Goal: Task Accomplishment & Management: Manage account settings

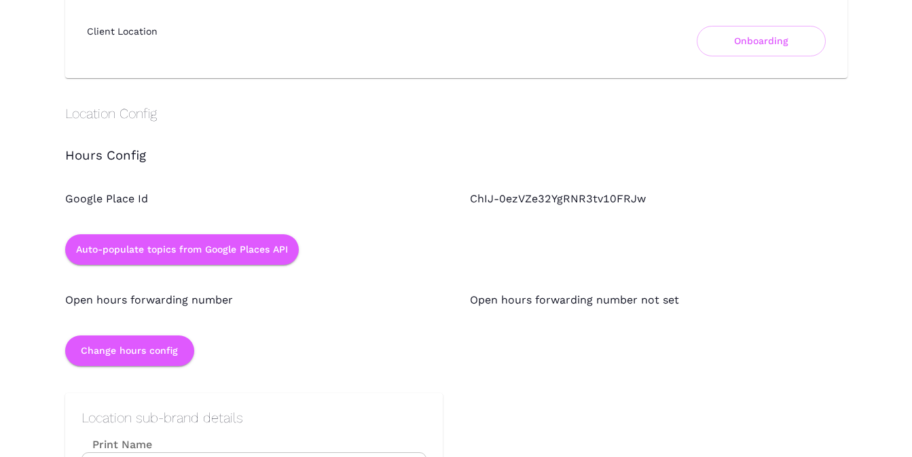
scroll to position [1154, 0]
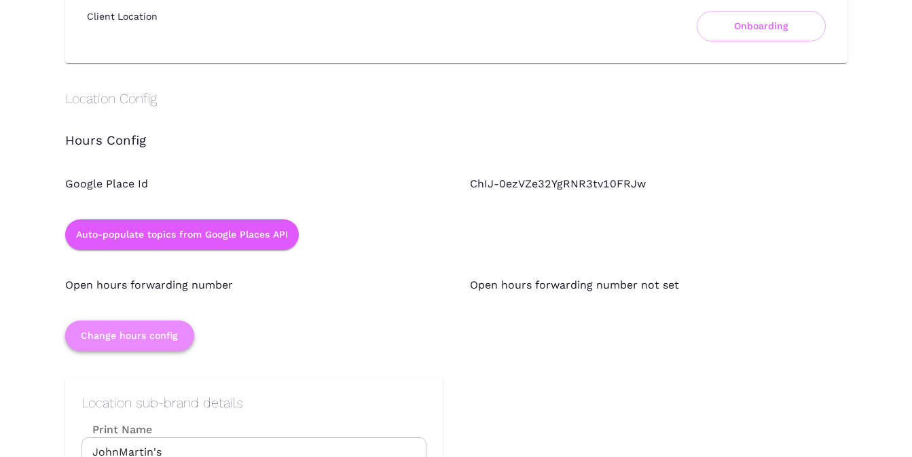
click at [151, 334] on button "Change hours config" at bounding box center [129, 335] width 129 height 31
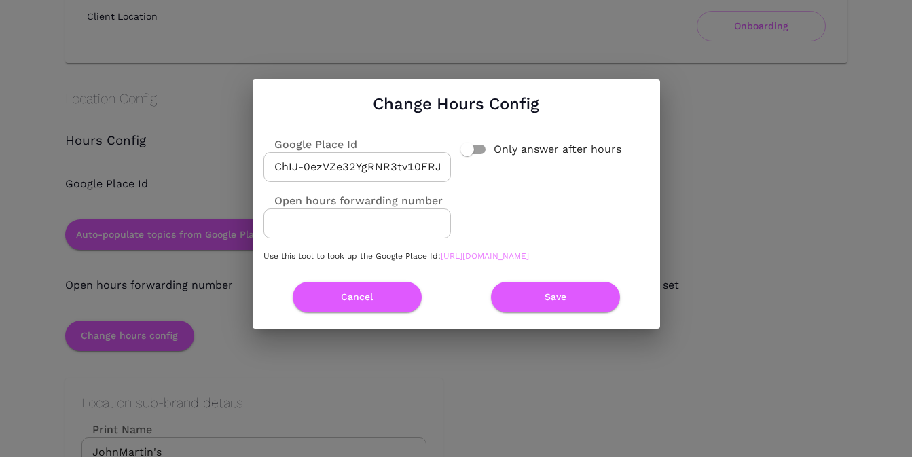
click at [462, 260] on link "[URL][DOMAIN_NAME]" at bounding box center [485, 256] width 88 height 10
click at [401, 164] on input "ChIJ-0ezVZe32YgRNR3tv10FRJw" at bounding box center [356, 167] width 187 height 30
click at [366, 304] on button "Cancel" at bounding box center [357, 297] width 129 height 31
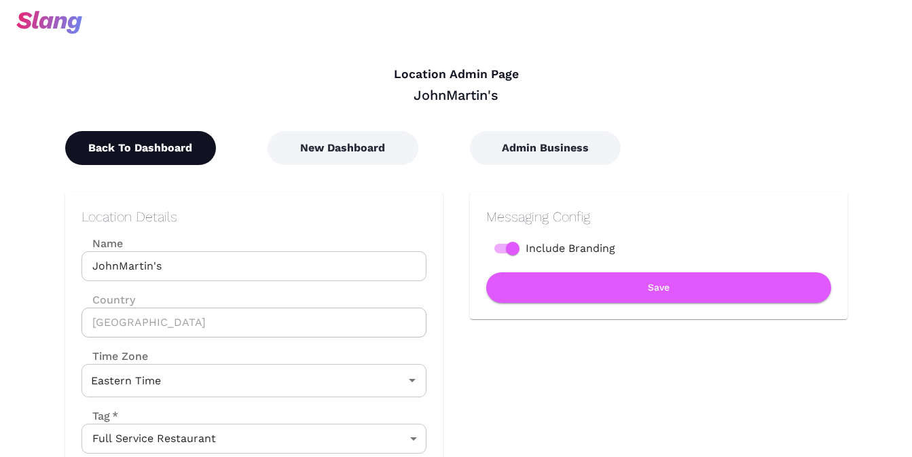
click at [157, 147] on button "Back To Dashboard" at bounding box center [140, 148] width 151 height 34
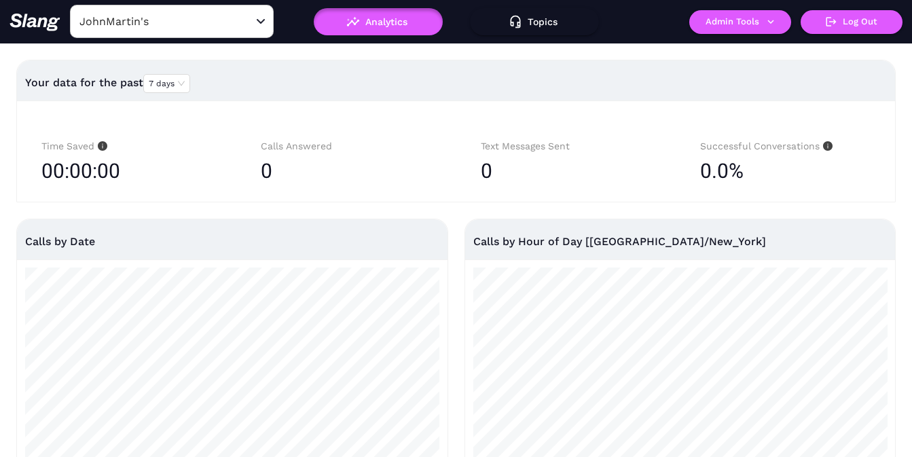
click at [172, 22] on input "JohnMartin's" at bounding box center [150, 21] width 149 height 21
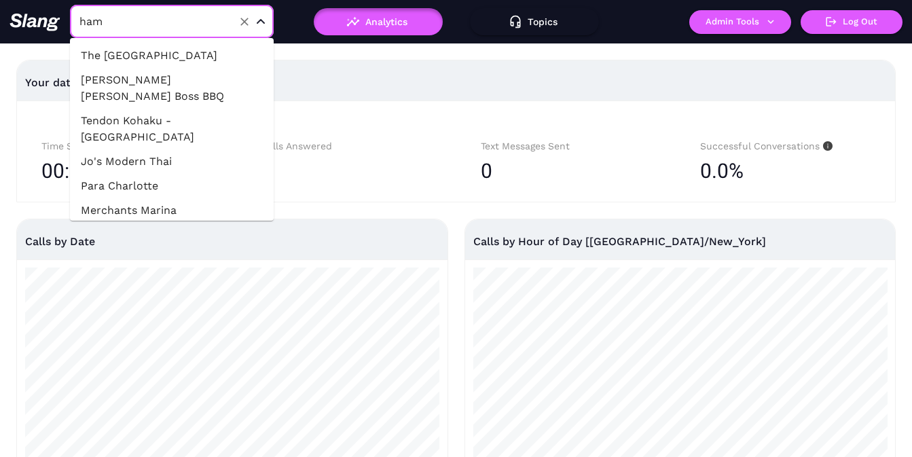
type input "[PERSON_NAME]"
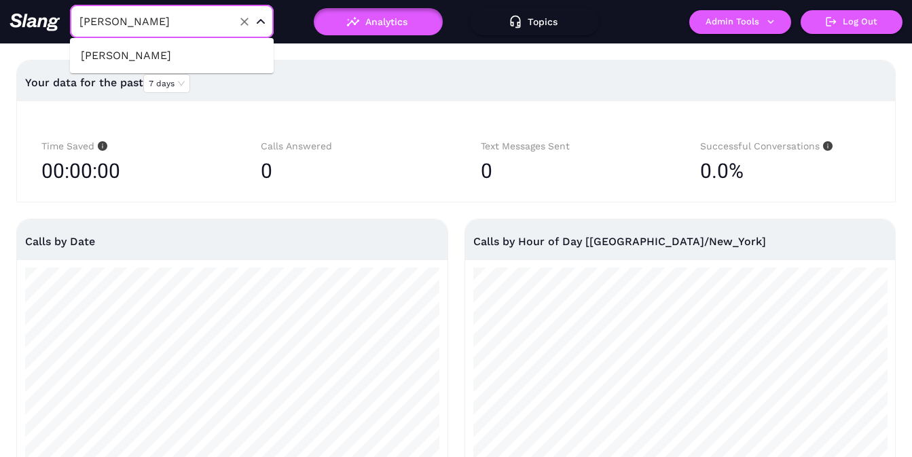
click at [108, 59] on li "[PERSON_NAME]" at bounding box center [172, 55] width 204 height 24
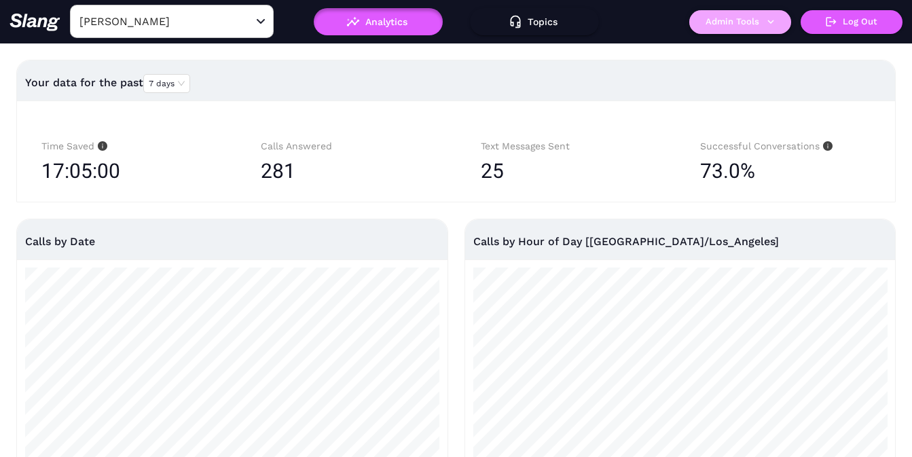
click at [753, 26] on button "Admin Tools" at bounding box center [740, 22] width 102 height 24
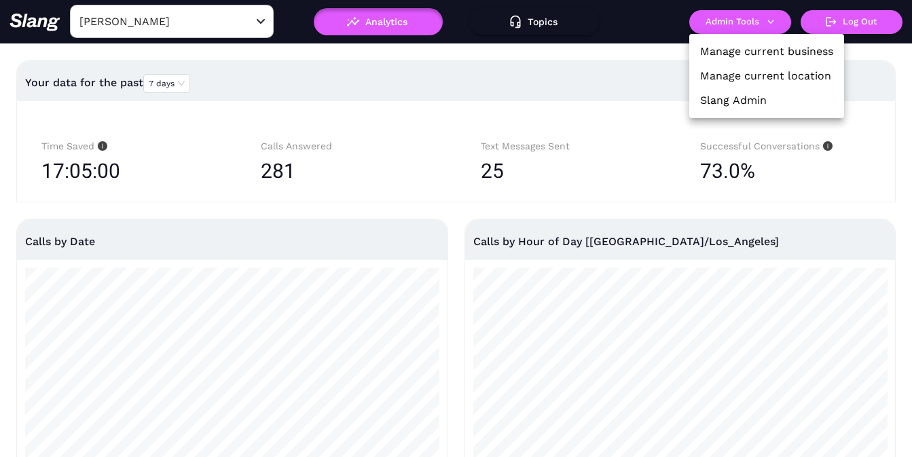
click at [740, 73] on link "Manage current location" at bounding box center [765, 76] width 131 height 16
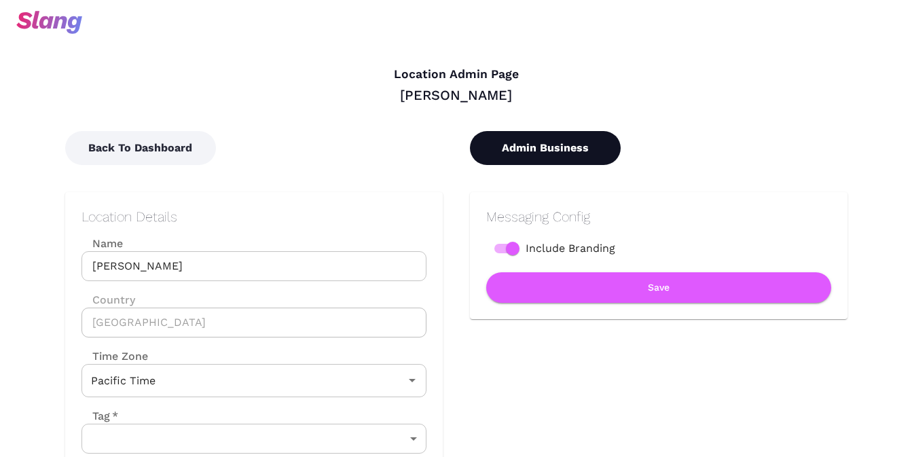
click at [552, 147] on button "Admin Business" at bounding box center [545, 148] width 151 height 34
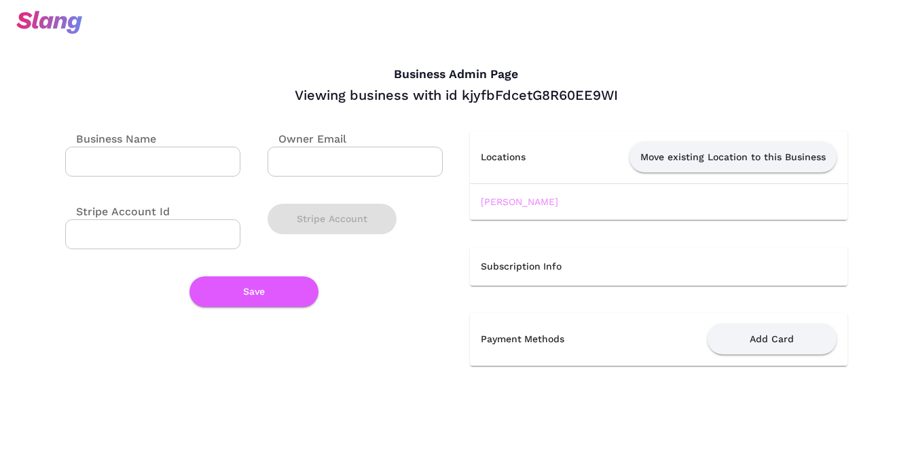
click at [492, 201] on link "[PERSON_NAME]" at bounding box center [519, 201] width 77 height 11
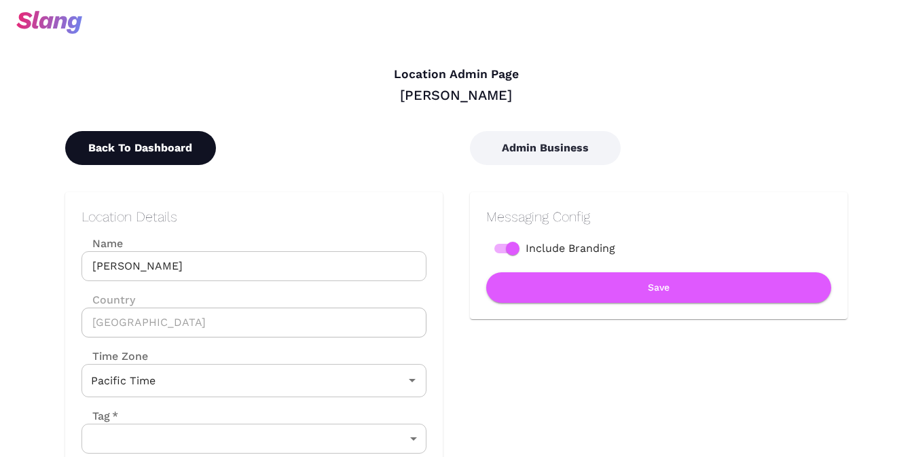
click at [115, 164] on button "Back To Dashboard" at bounding box center [140, 148] width 151 height 34
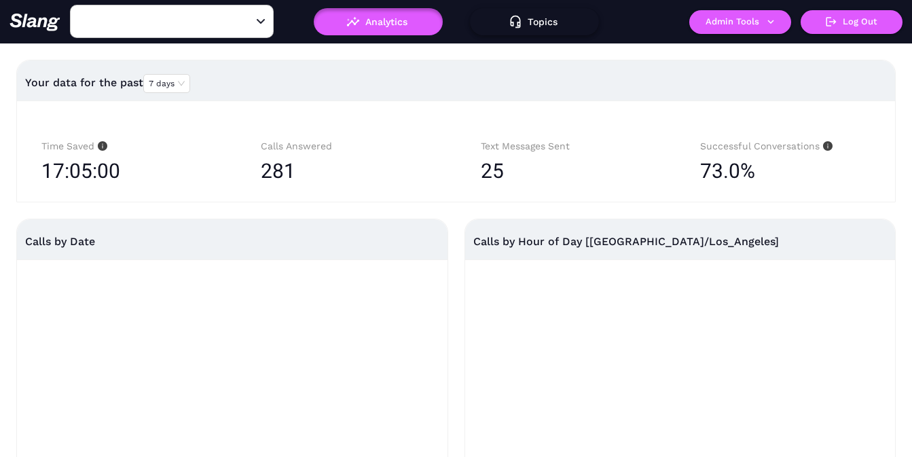
type input "[PERSON_NAME]"
click at [532, 22] on button "Topics" at bounding box center [534, 21] width 129 height 27
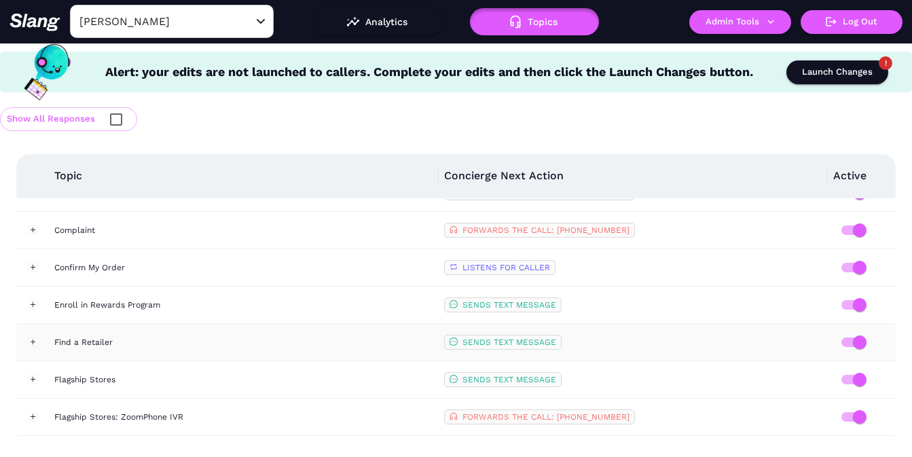
scroll to position [508, 0]
click at [823, 73] on div "Launch Changes" at bounding box center [837, 72] width 71 height 16
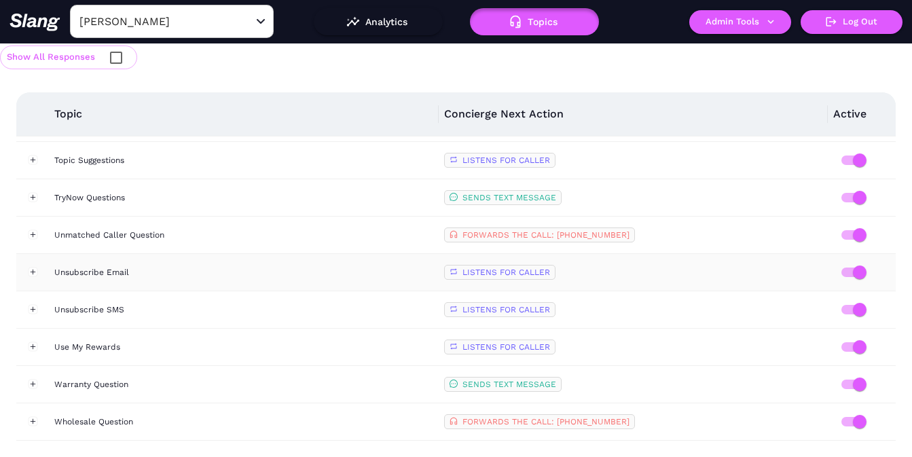
scroll to position [0, 0]
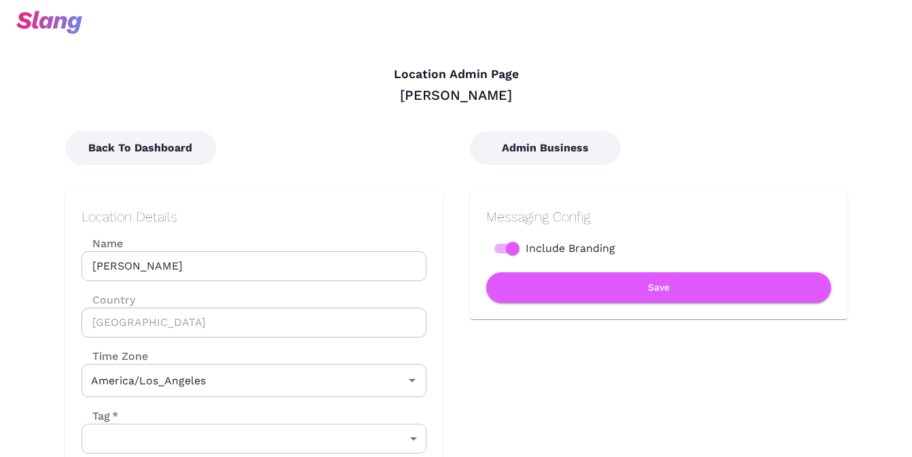
type input "Pacific Time"
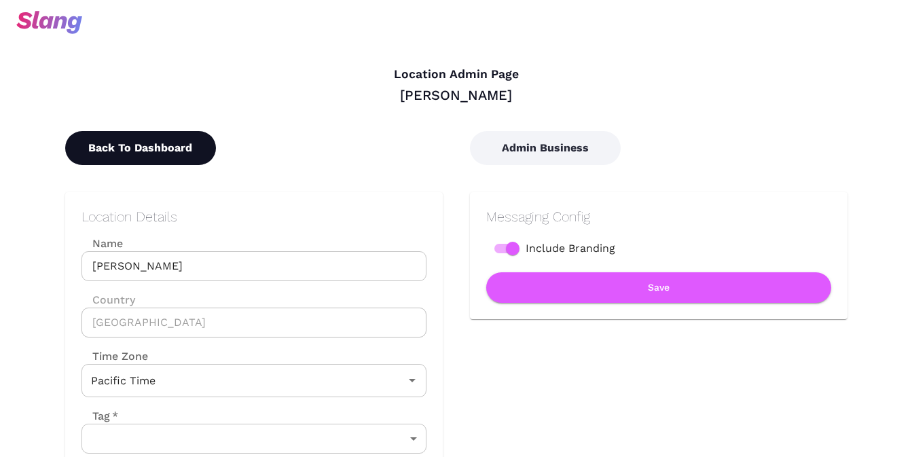
click at [168, 149] on button "Back To Dashboard" at bounding box center [140, 148] width 151 height 34
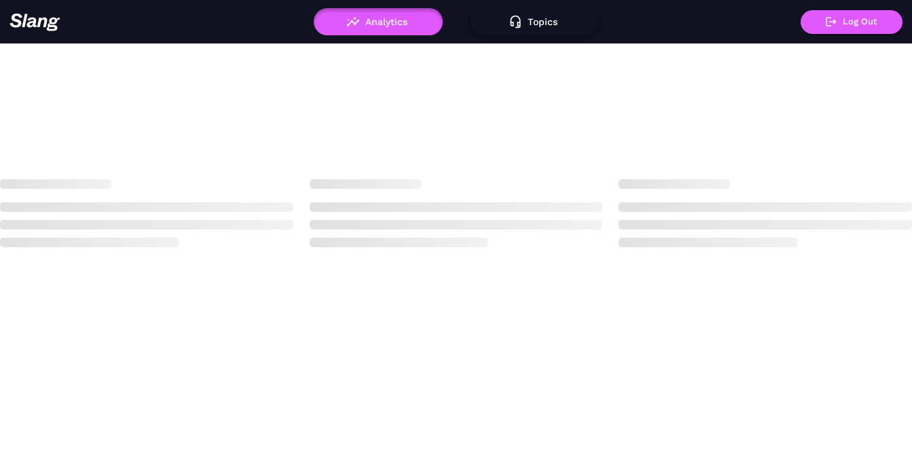
click at [540, 23] on button "Topics" at bounding box center [534, 21] width 129 height 27
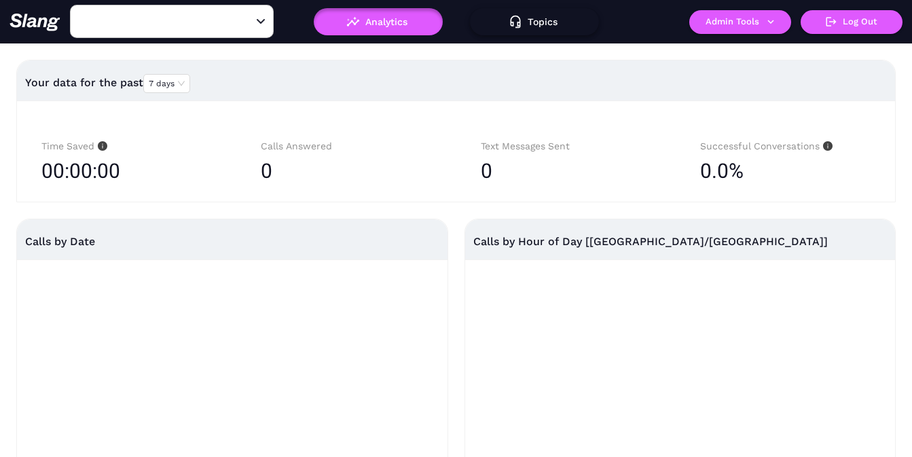
type input "[PERSON_NAME]'s"
click at [540, 24] on button "Topics" at bounding box center [534, 21] width 129 height 27
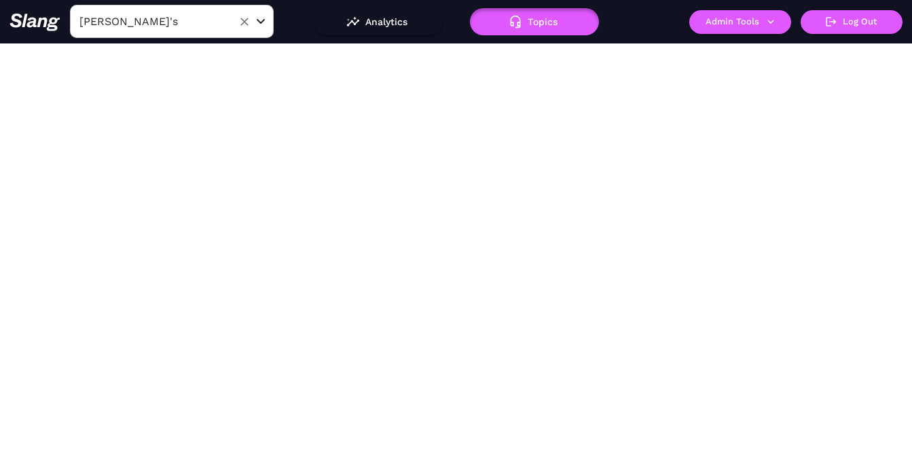
click at [225, 30] on div "Amelia Gene's ​" at bounding box center [172, 21] width 204 height 33
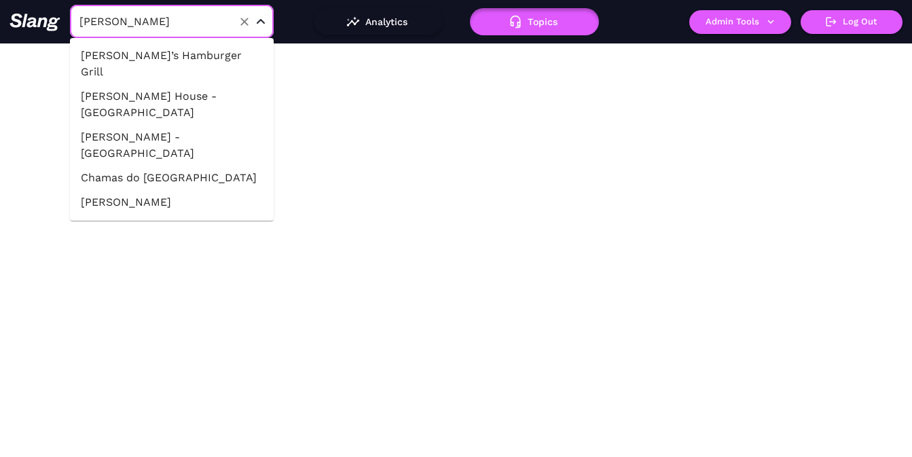
type input "hammi"
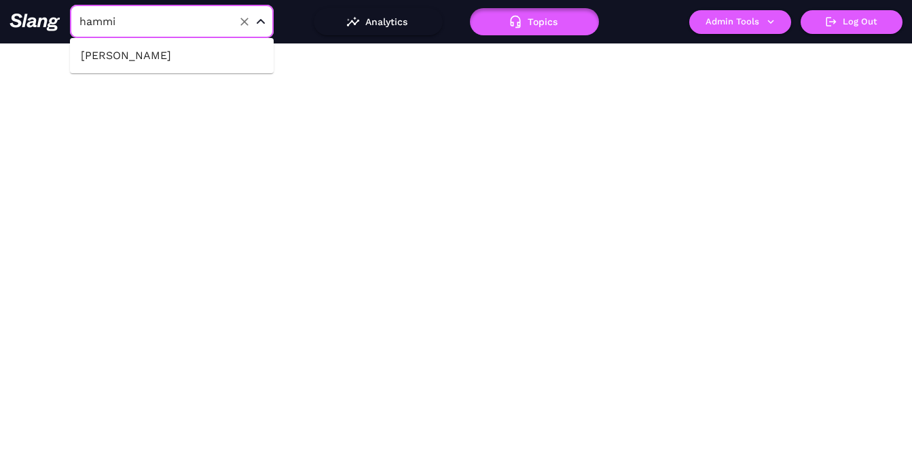
click at [136, 57] on li "[PERSON_NAME]" at bounding box center [172, 55] width 204 height 24
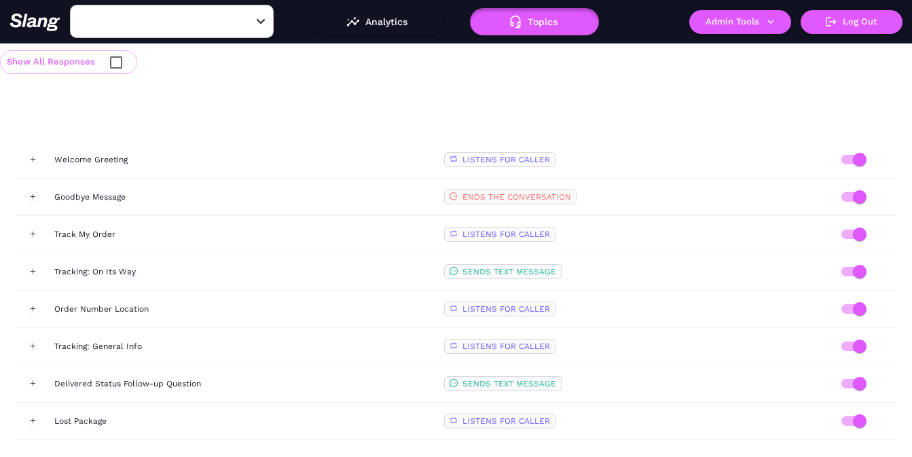
type input "[PERSON_NAME]"
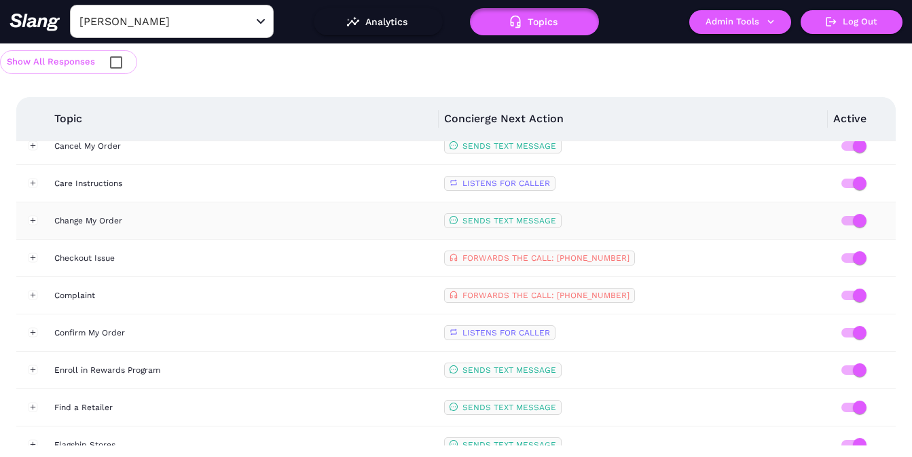
scroll to position [389, 0]
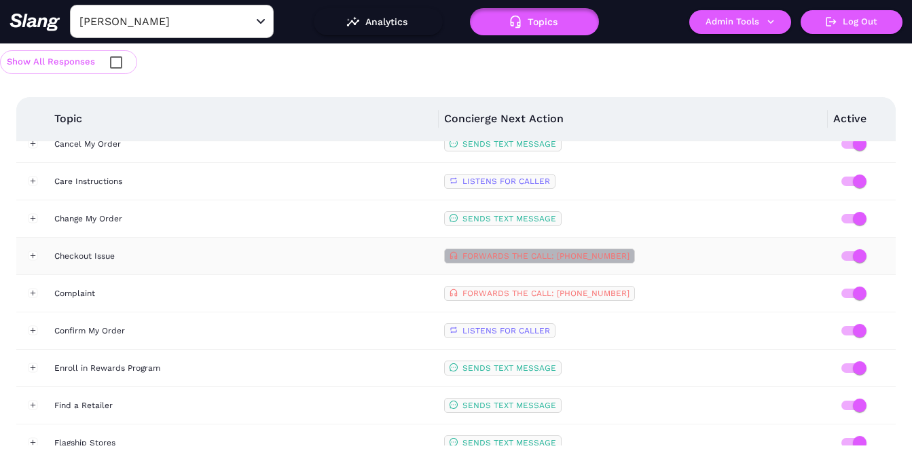
click at [597, 253] on span "FORWARDS THE CALL: [PHONE_NUMBER]" at bounding box center [545, 256] width 167 height 10
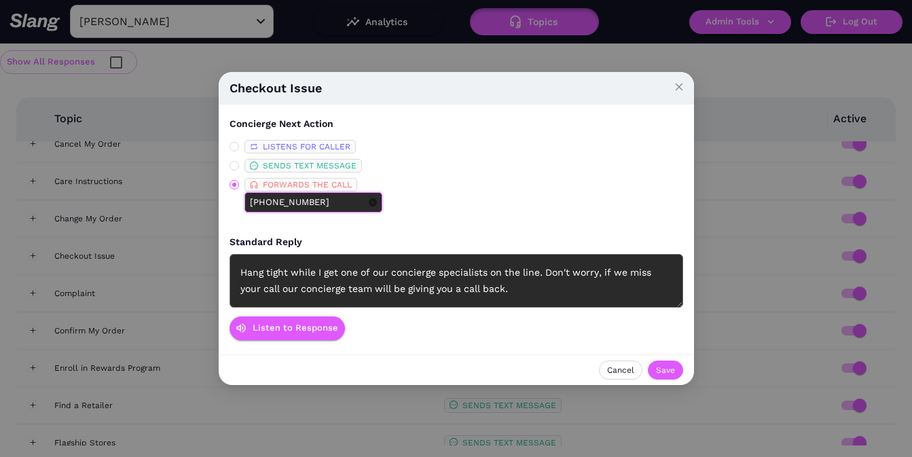
drag, startPoint x: 264, startPoint y: 201, endPoint x: 354, endPoint y: 202, distance: 90.3
click at [354, 202] on span "+1 310 292-5200" at bounding box center [313, 202] width 138 height 20
type input "+1 833 426-6488"
click at [667, 368] on span "Save" at bounding box center [665, 370] width 19 height 14
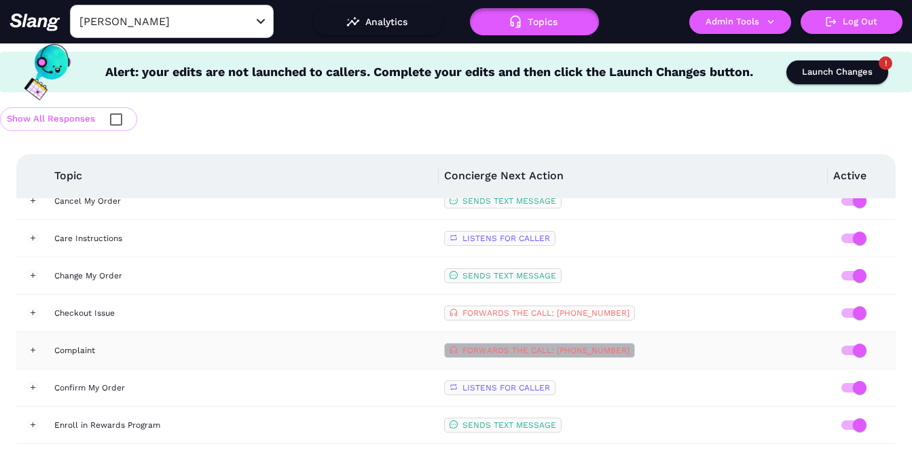
click at [584, 348] on span "FORWARDS THE CALL: [PHONE_NUMBER]" at bounding box center [545, 351] width 167 height 10
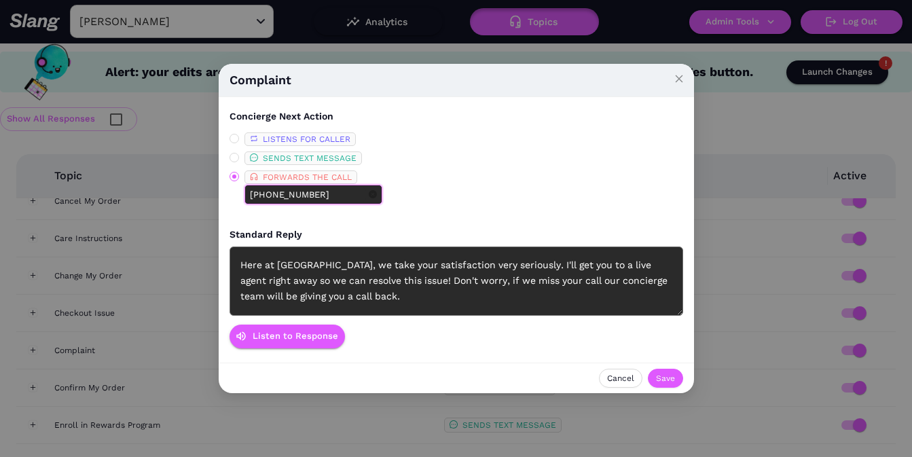
drag, startPoint x: 265, startPoint y: 196, endPoint x: 384, endPoint y: 196, distance: 119.5
click at [384, 196] on div "LISTENS FOR CALLER SENDS TEXT MESSAGE FORWARDS THE CALL +1 310 292-5200" at bounding box center [455, 174] width 453 height 84
type input "+1 833 426-6488"
click at [673, 380] on span "Save" at bounding box center [665, 378] width 19 height 14
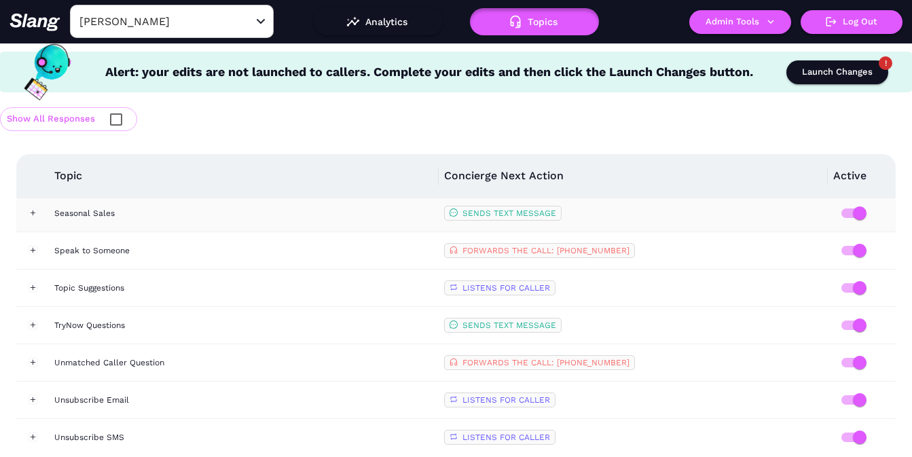
scroll to position [1101, 0]
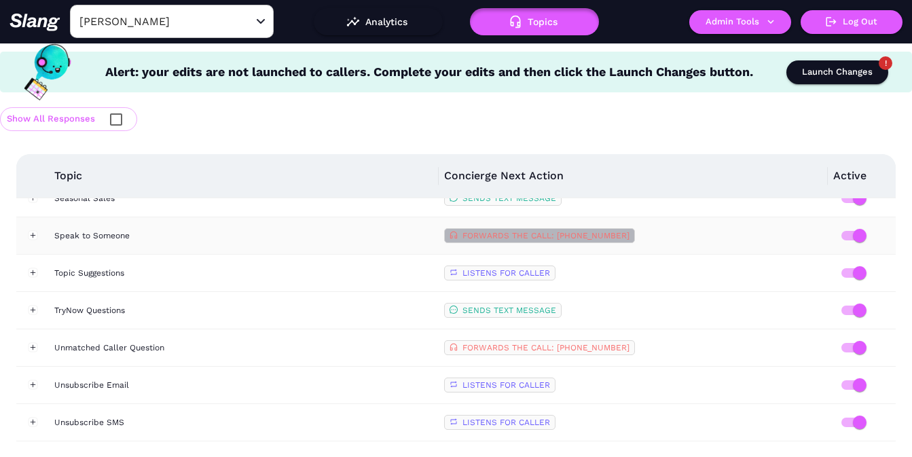
click at [587, 237] on span "FORWARDS THE CALL: [PHONE_NUMBER]" at bounding box center [545, 236] width 167 height 10
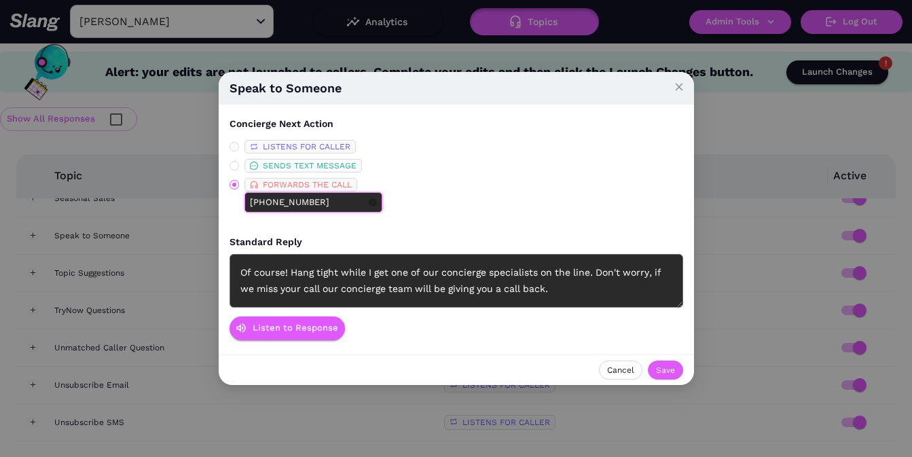
drag, startPoint x: 265, startPoint y: 201, endPoint x: 371, endPoint y: 201, distance: 106.6
click at [371, 201] on div "FORWARDS THE CALL +1 310 292-5200" at bounding box center [310, 201] width 162 height 46
type input "+1 833 426-6488"
click at [672, 372] on span "Save" at bounding box center [665, 370] width 19 height 14
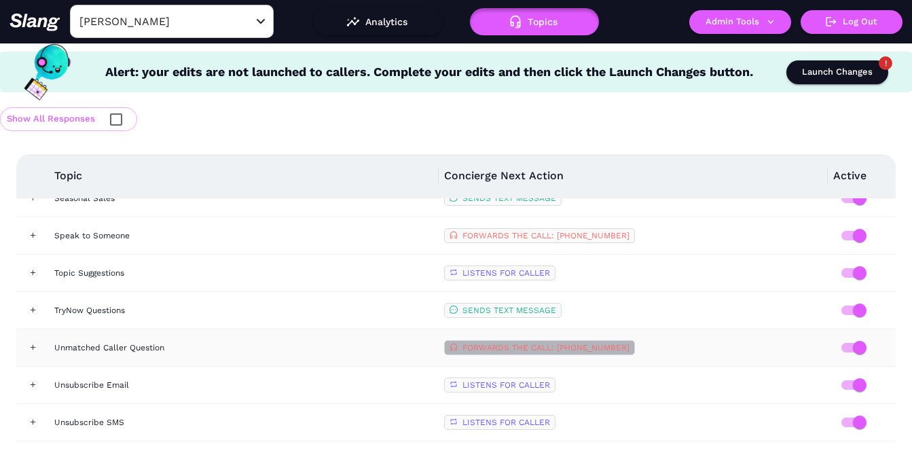
click at [583, 348] on span "FORWARDS THE CALL: [PHONE_NUMBER]" at bounding box center [545, 348] width 167 height 10
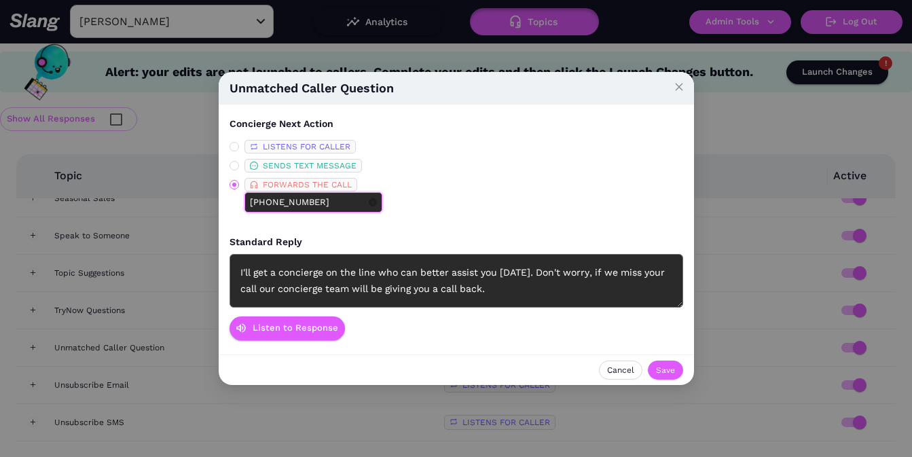
drag, startPoint x: 263, startPoint y: 201, endPoint x: 382, endPoint y: 201, distance: 118.1
click at [380, 201] on div "LISTENS FOR CALLER SENDS TEXT MESSAGE FORWARDS THE CALL +1 310 292-5200" at bounding box center [455, 182] width 453 height 84
type input "+1 833 426-6488"
click at [673, 372] on span "Save" at bounding box center [665, 370] width 19 height 14
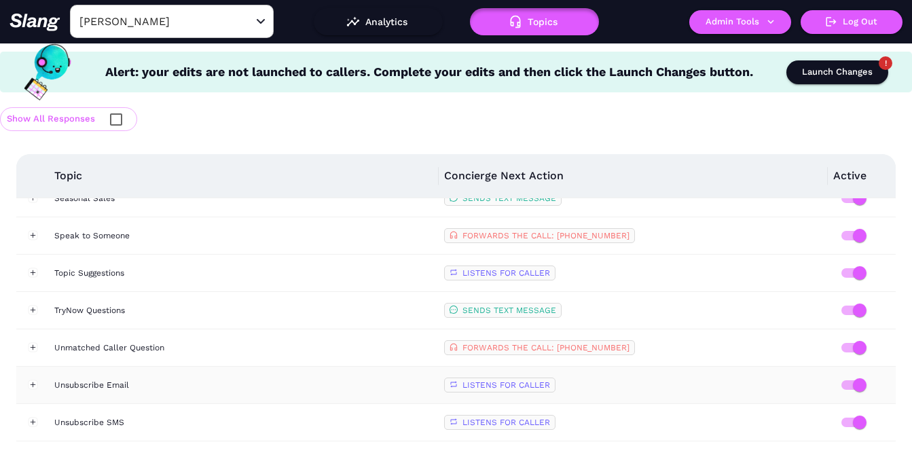
scroll to position [1209, 0]
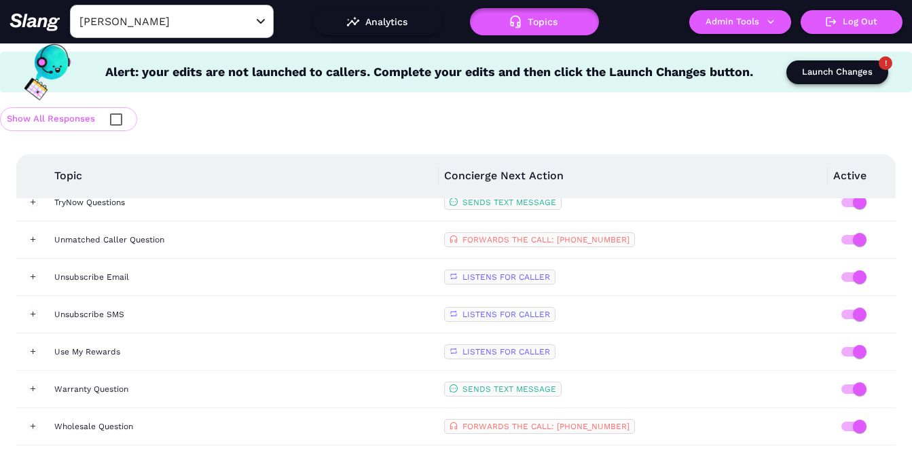
click at [830, 73] on div "Launch Changes" at bounding box center [837, 72] width 71 height 16
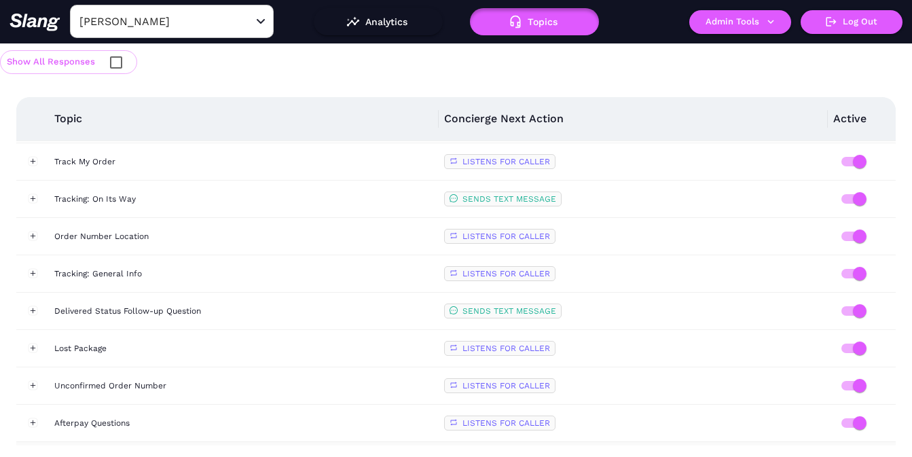
scroll to position [0, 0]
